Goal: Information Seeking & Learning: Find specific page/section

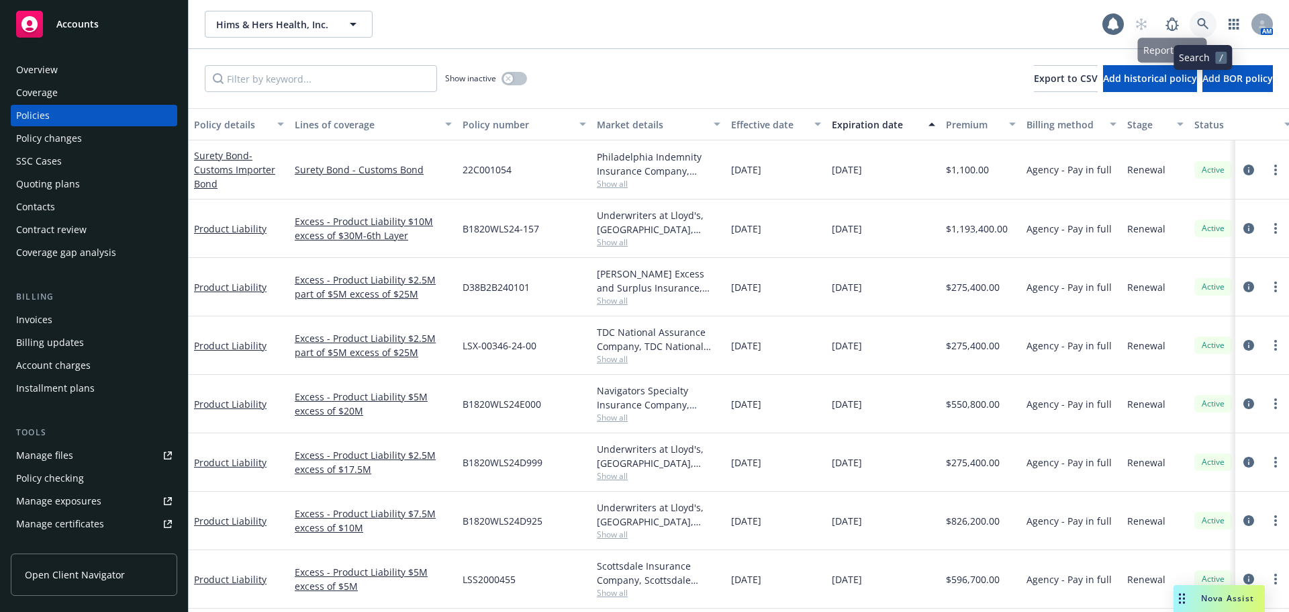
click at [1197, 26] on icon at bounding box center [1203, 24] width 12 height 12
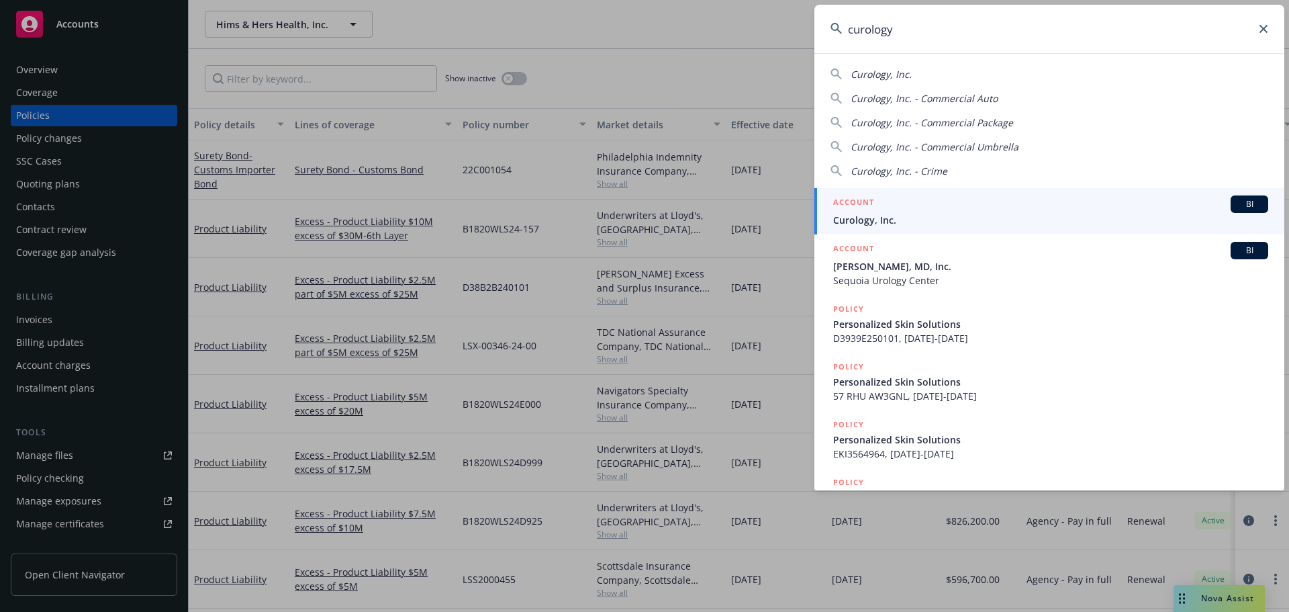
type input "curology"
click at [907, 209] on div "ACCOUNT BI" at bounding box center [1050, 203] width 435 height 17
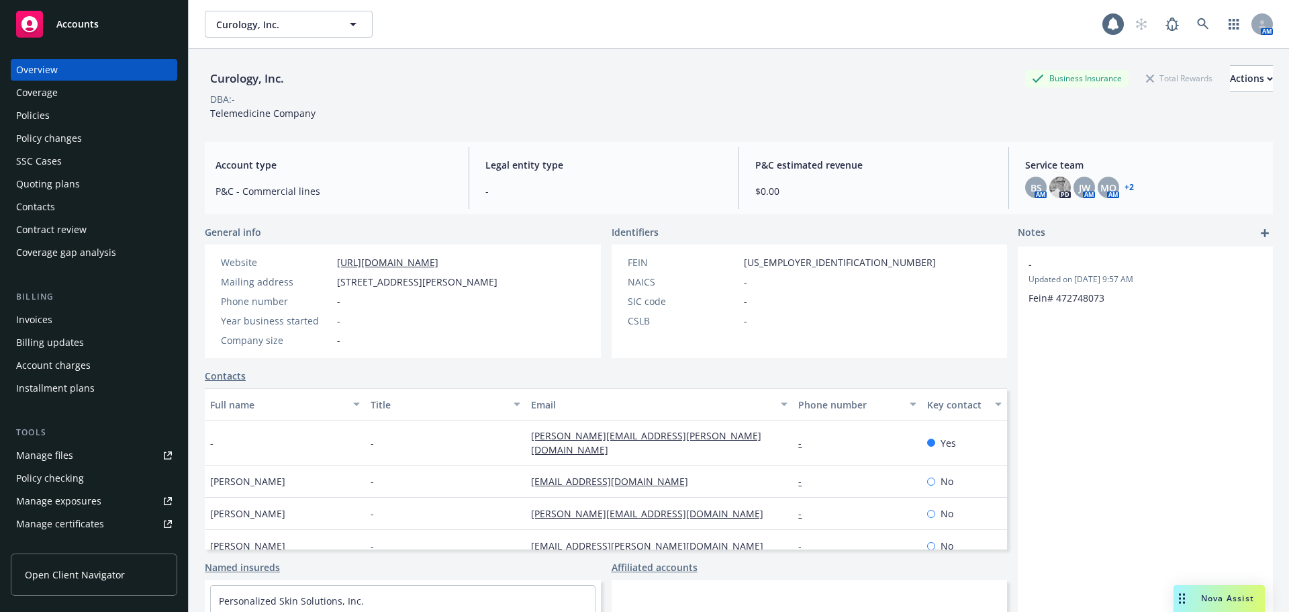
click at [31, 114] on div "Policies" at bounding box center [33, 115] width 34 height 21
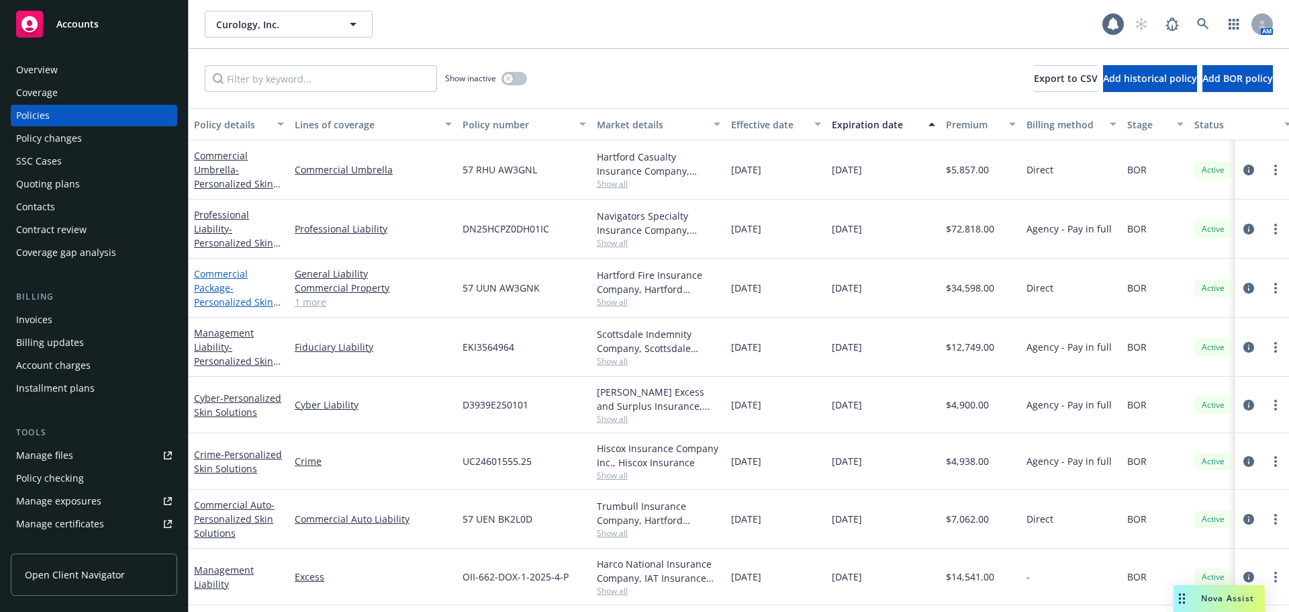
click at [245, 301] on span "- Personalized Skin Solutions" at bounding box center [237, 301] width 87 height 41
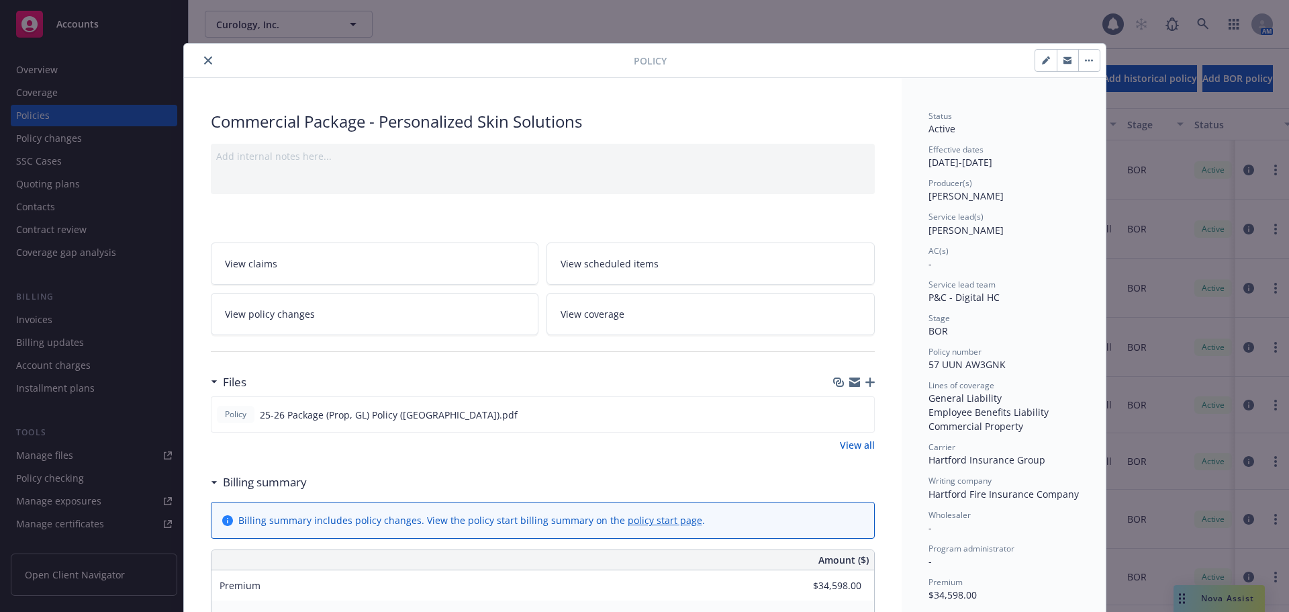
click at [200, 57] on button "close" at bounding box center [208, 60] width 16 height 16
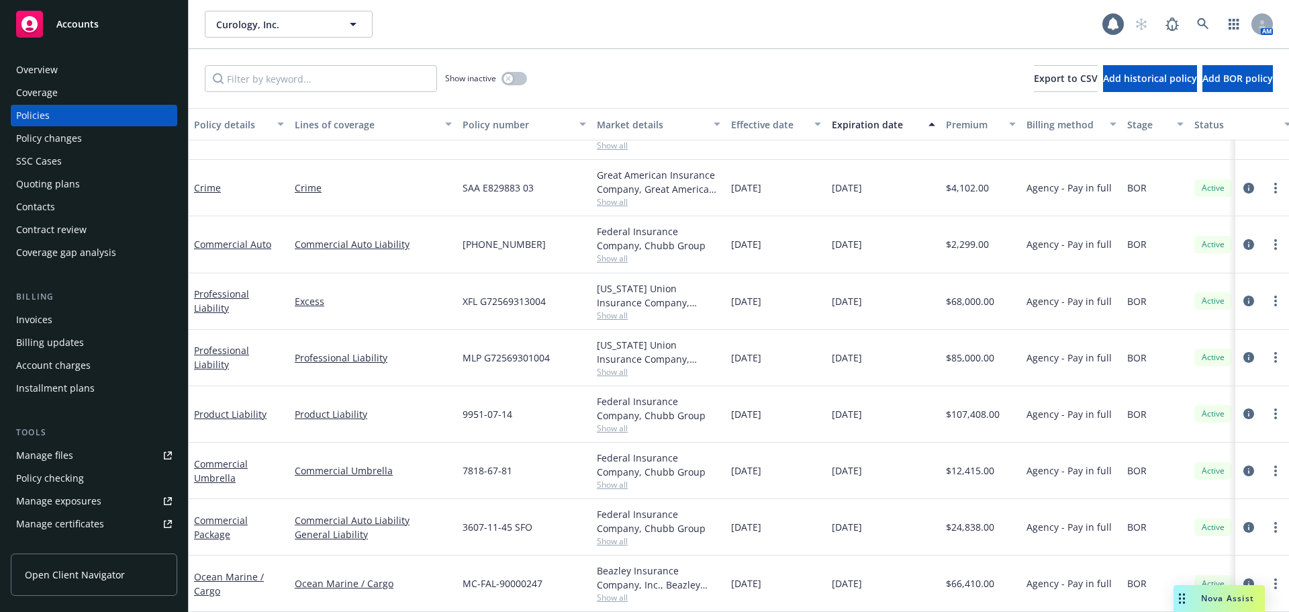
scroll to position [533, 0]
click at [59, 74] on div "Overview" at bounding box center [94, 69] width 156 height 21
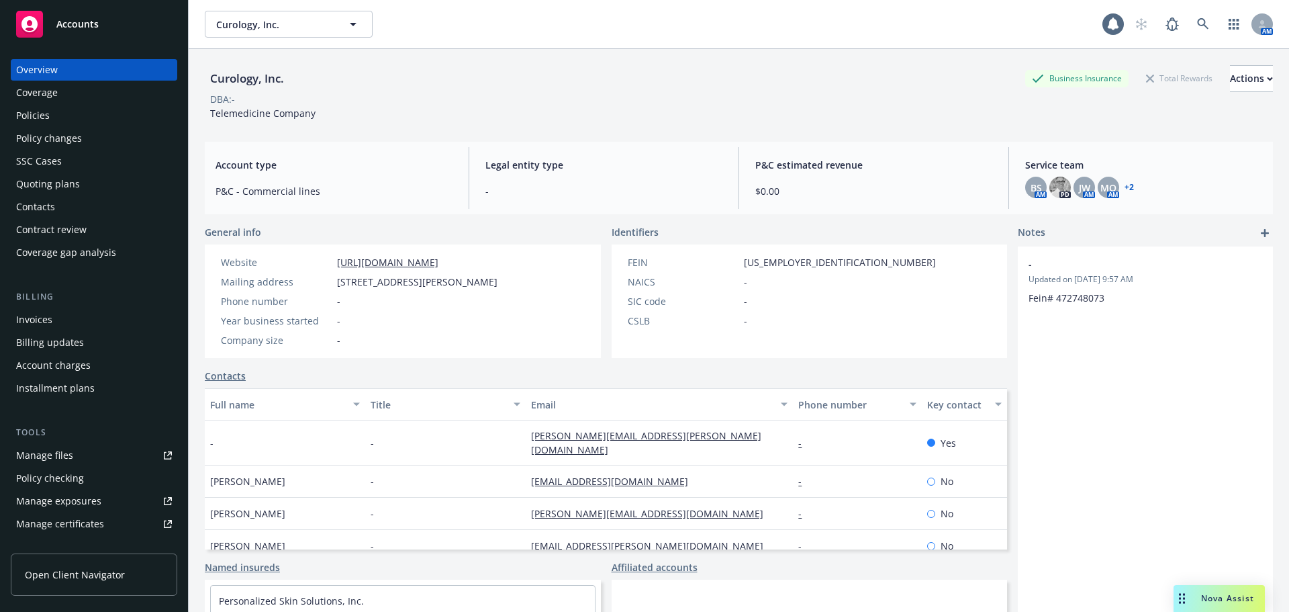
click at [32, 120] on div "Policies" at bounding box center [33, 115] width 34 height 21
